Goal: Information Seeking & Learning: Learn about a topic

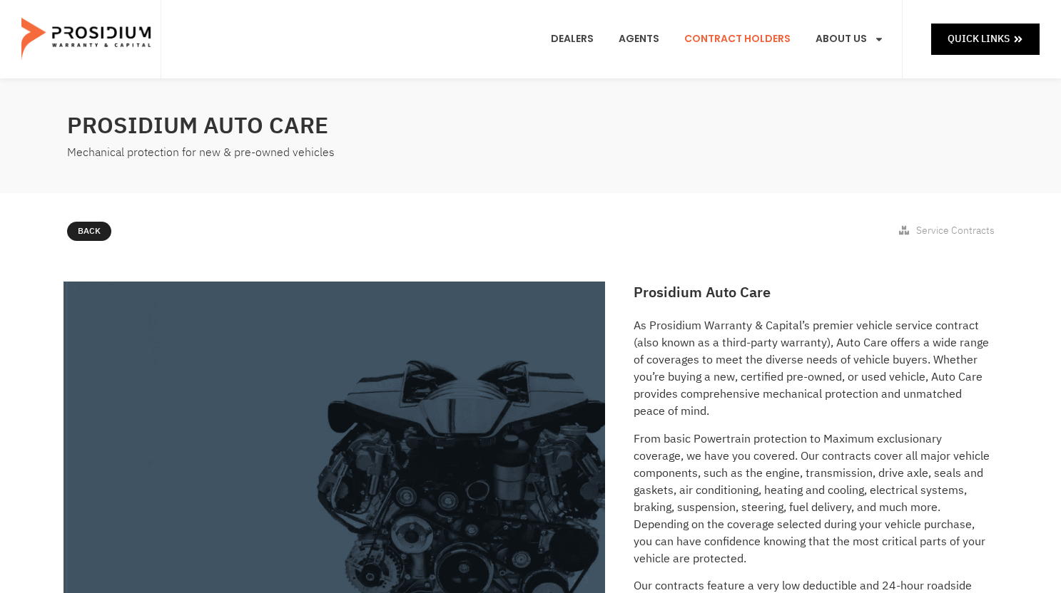
click at [733, 39] on link "Contract Holders" at bounding box center [737, 39] width 128 height 53
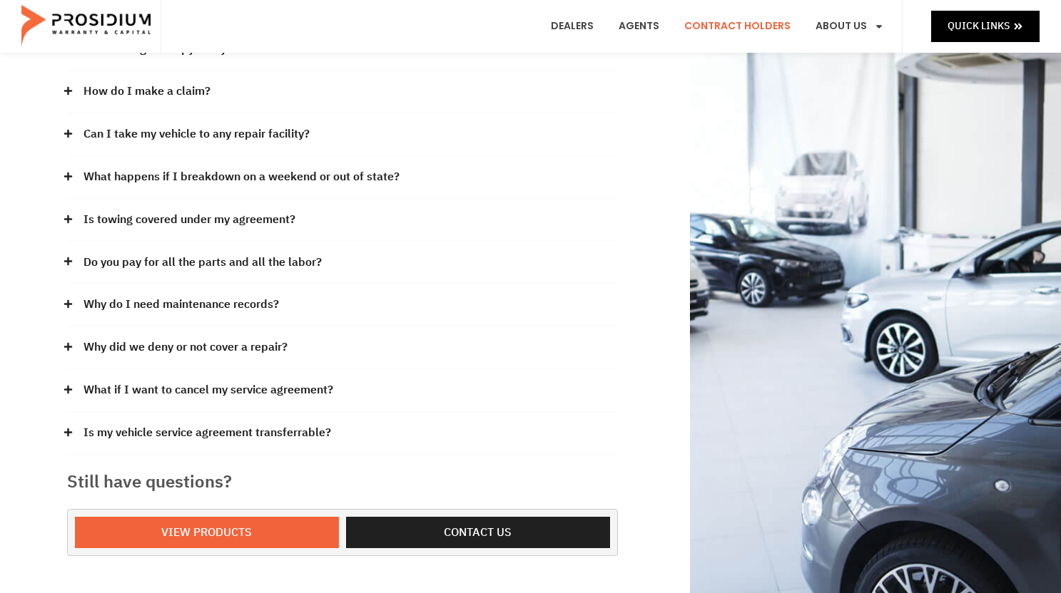
scroll to position [327, 0]
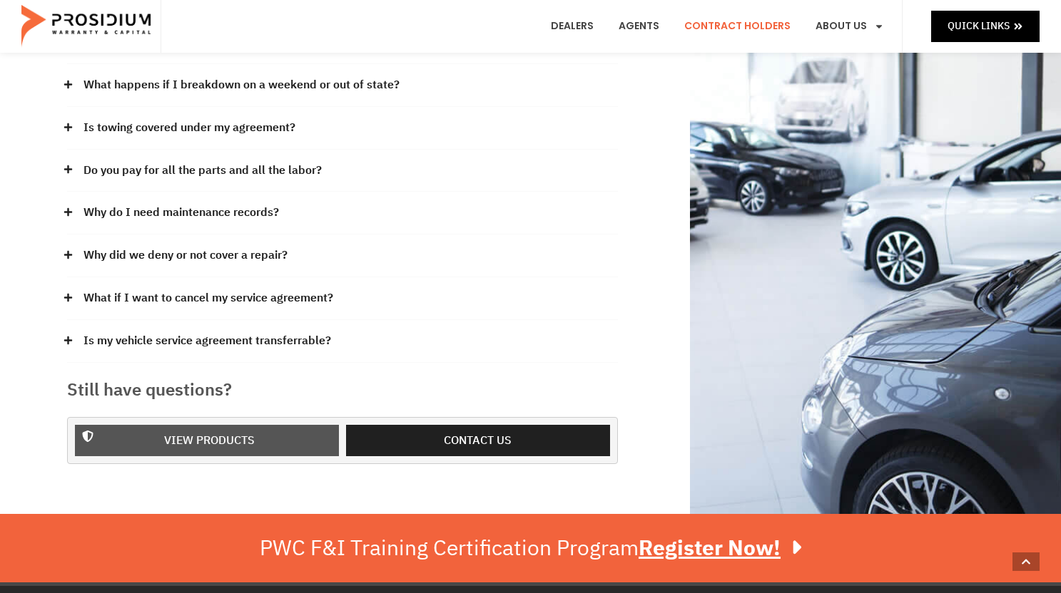
click at [214, 437] on span "View Products" at bounding box center [209, 441] width 91 height 21
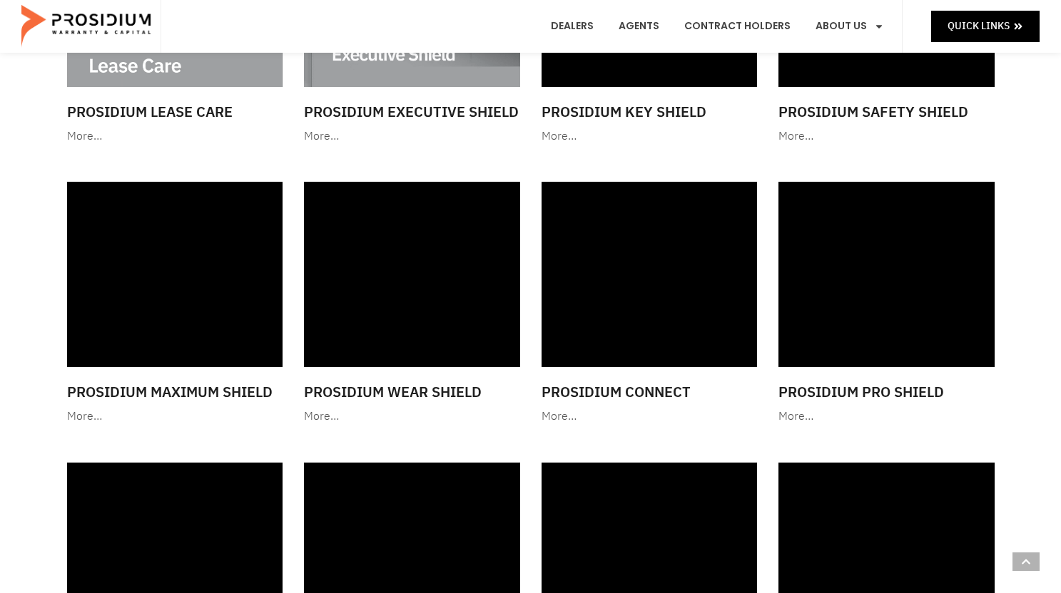
scroll to position [1224, 0]
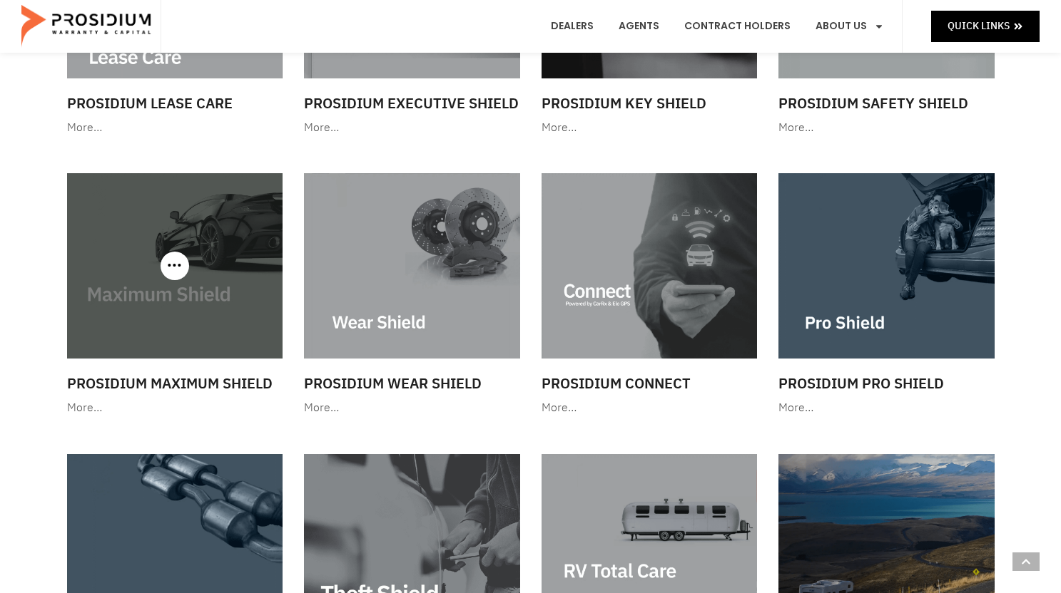
click at [178, 299] on img at bounding box center [175, 265] width 216 height 185
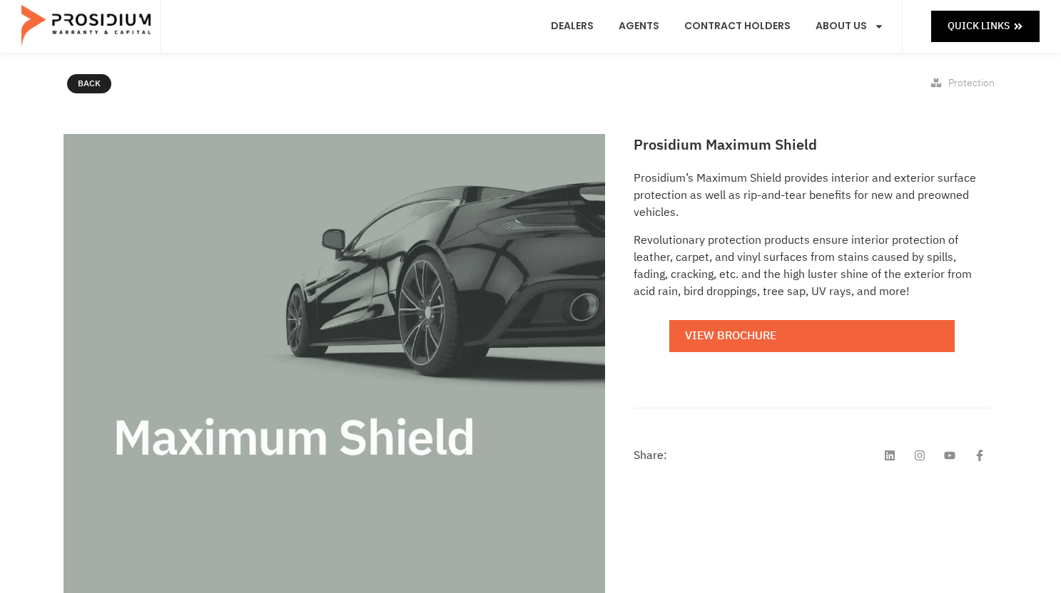
scroll to position [186, 0]
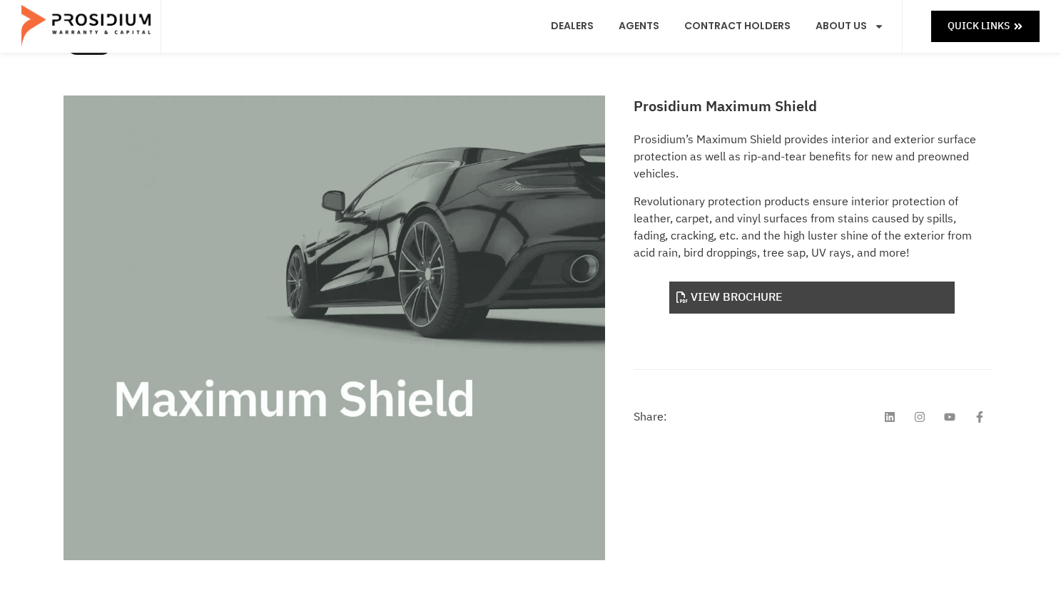
click at [746, 294] on link "View Brochure" at bounding box center [811, 298] width 285 height 32
